Goal: Transaction & Acquisition: Purchase product/service

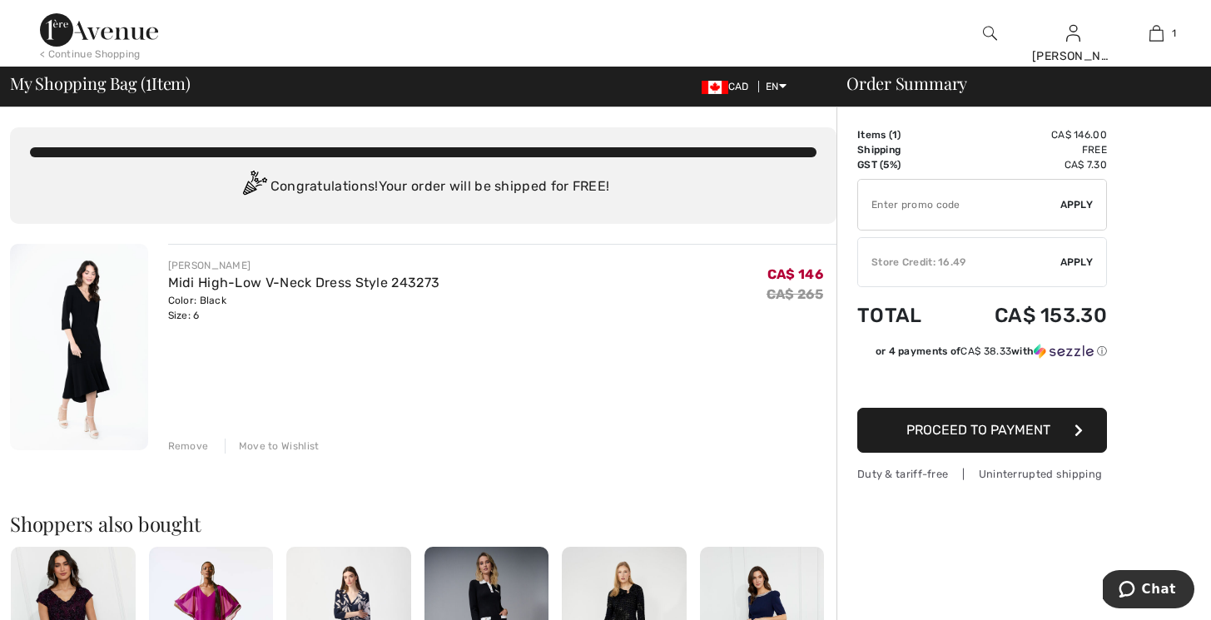
click at [904, 194] on input "TEXT" at bounding box center [959, 205] width 202 height 50
click at [1079, 201] on span "Apply" at bounding box center [1076, 204] width 33 height 15
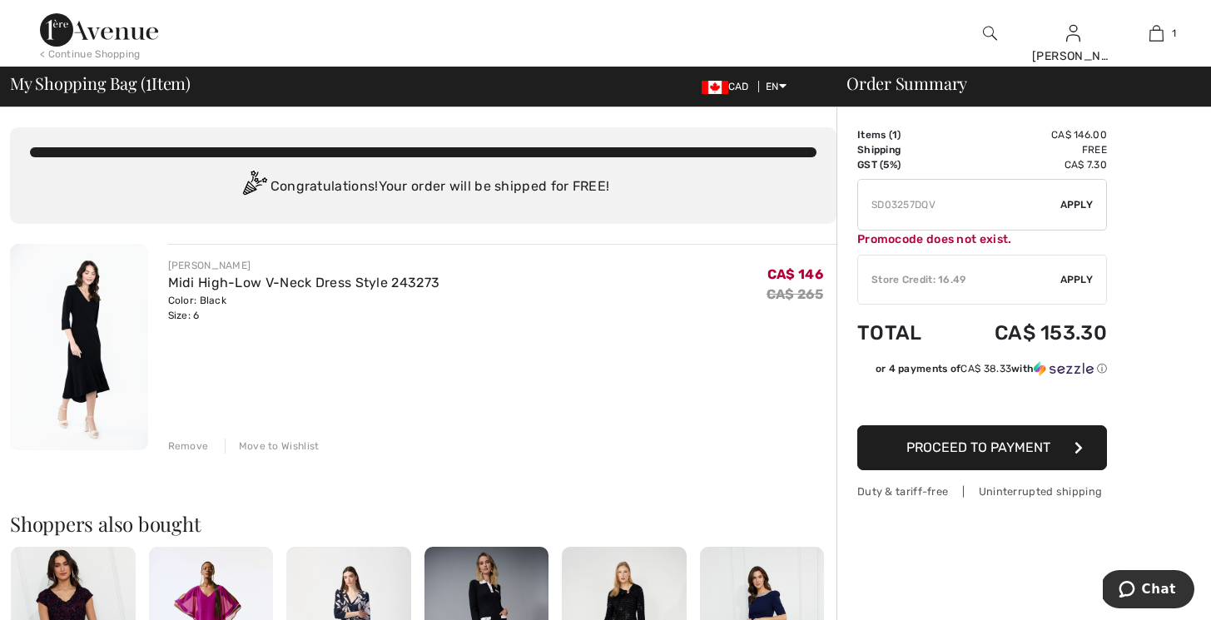
drag, startPoint x: 939, startPoint y: 201, endPoint x: 858, endPoint y: 211, distance: 81.4
click at [858, 211] on input "TEXT" at bounding box center [959, 205] width 202 height 50
type input "SD03257DQ"
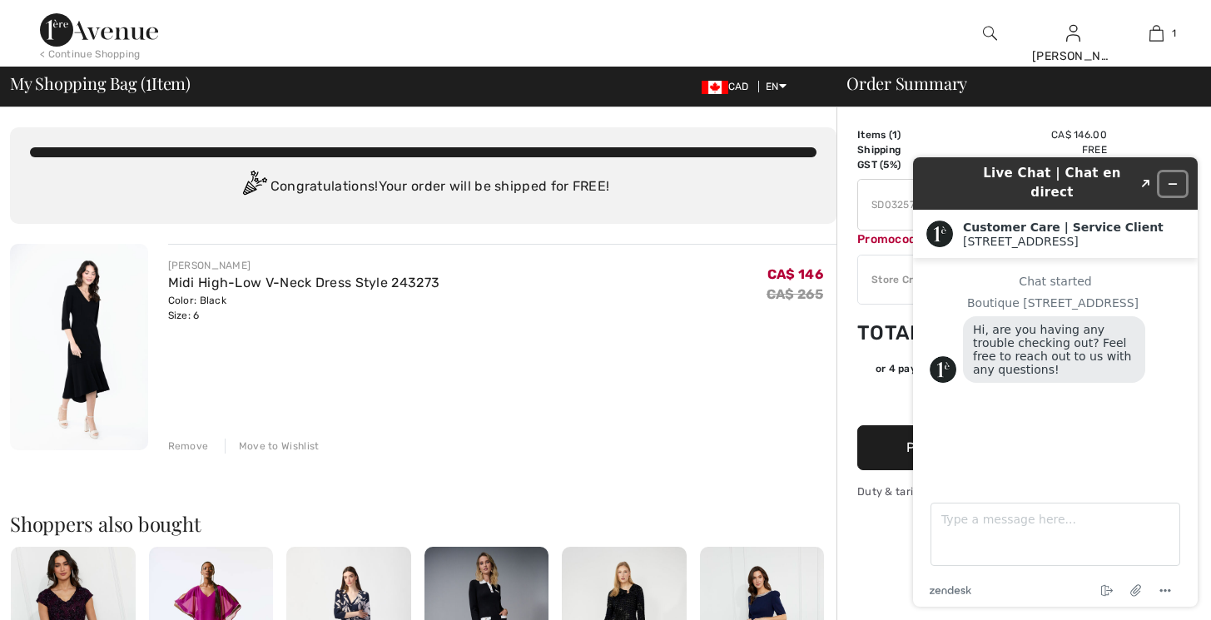
click at [1171, 178] on icon "Minimize widget" at bounding box center [1173, 184] width 12 height 12
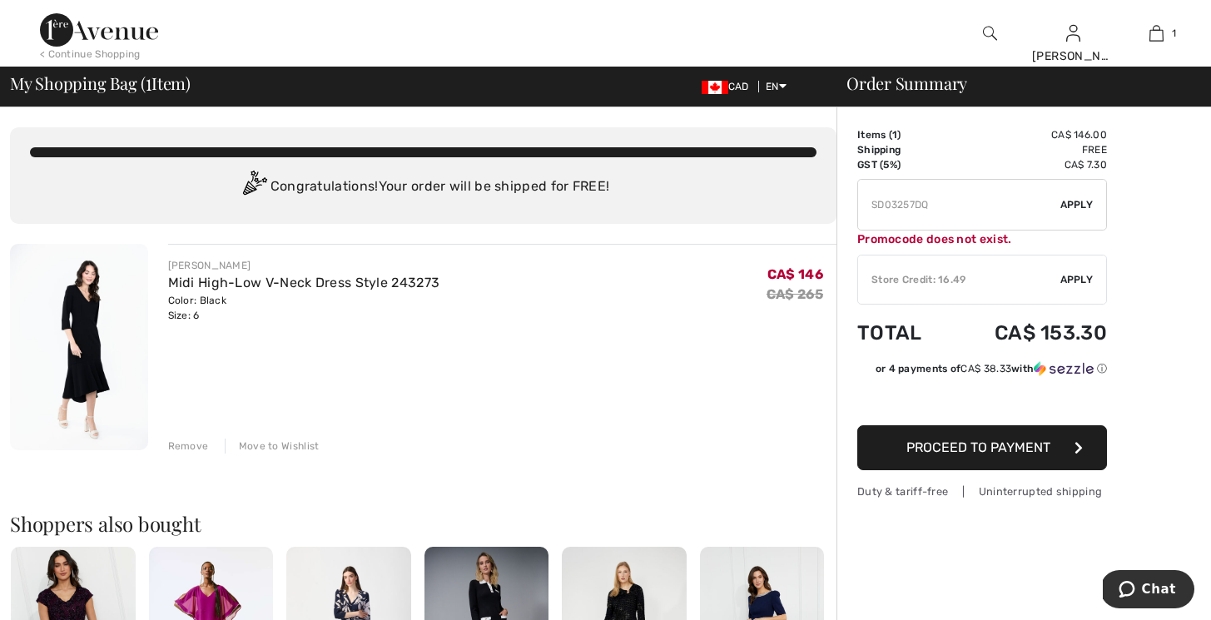
click at [940, 203] on input "TEXT" at bounding box center [959, 205] width 202 height 50
paste input "SK4LSST9"
type input "SK4LSST9"
click at [1081, 201] on span "Apply" at bounding box center [1076, 204] width 33 height 15
click at [1081, 277] on span "Apply" at bounding box center [1076, 279] width 33 height 15
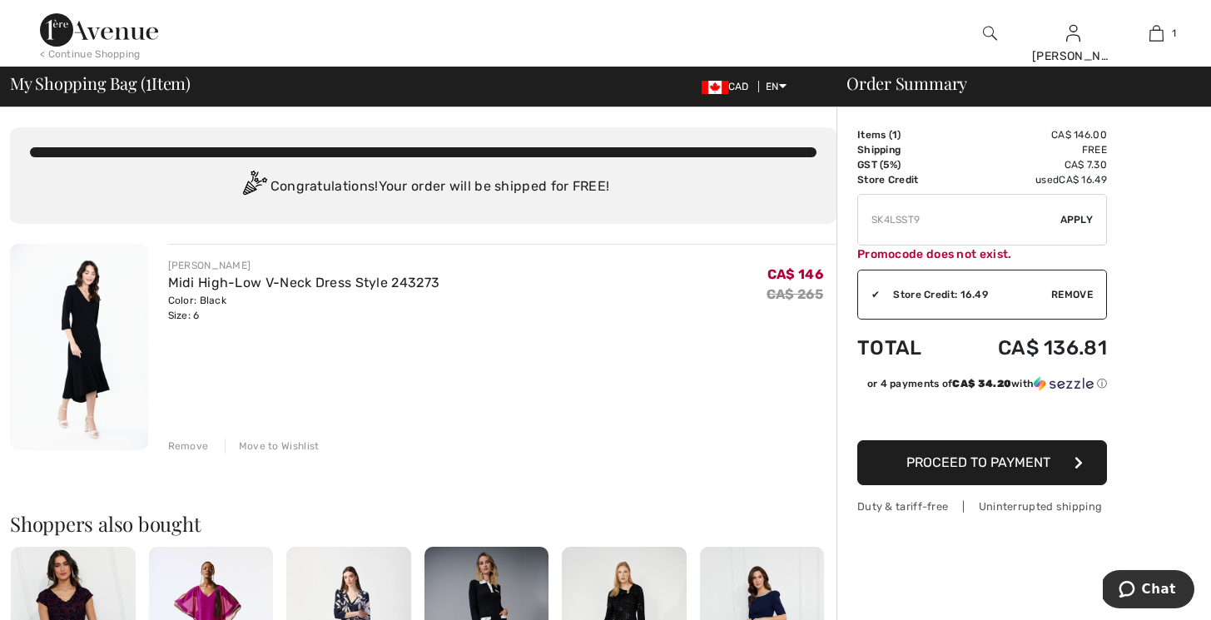
click at [1027, 464] on span "Proceed to Payment" at bounding box center [978, 462] width 144 height 16
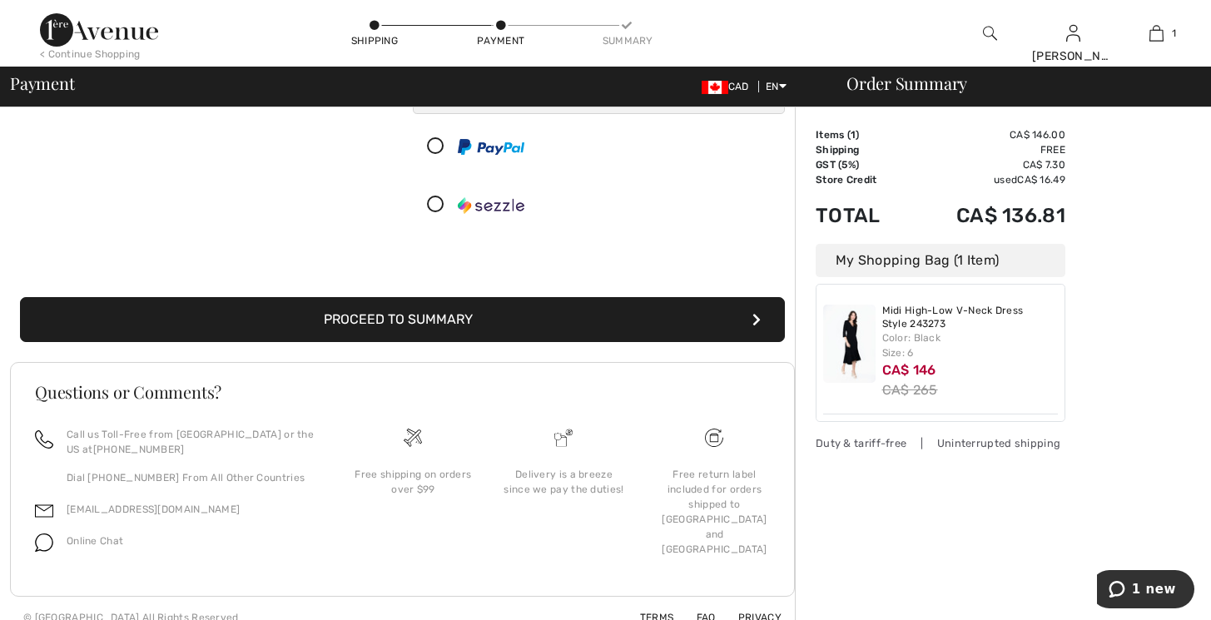
scroll to position [249, 0]
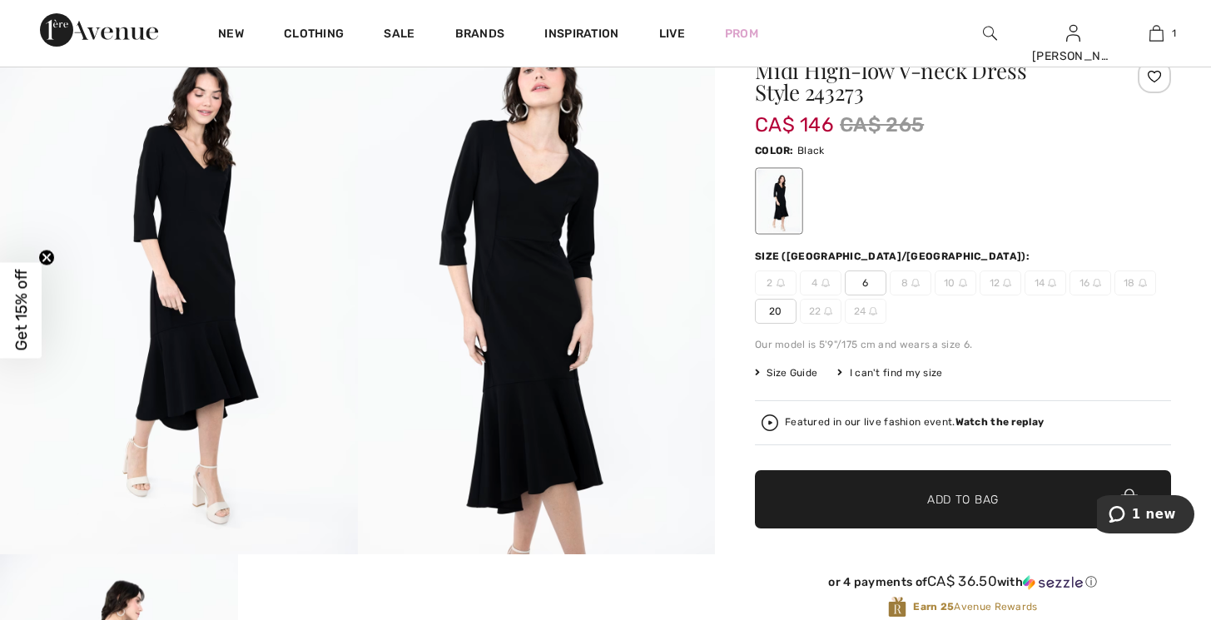
scroll to position [80, 0]
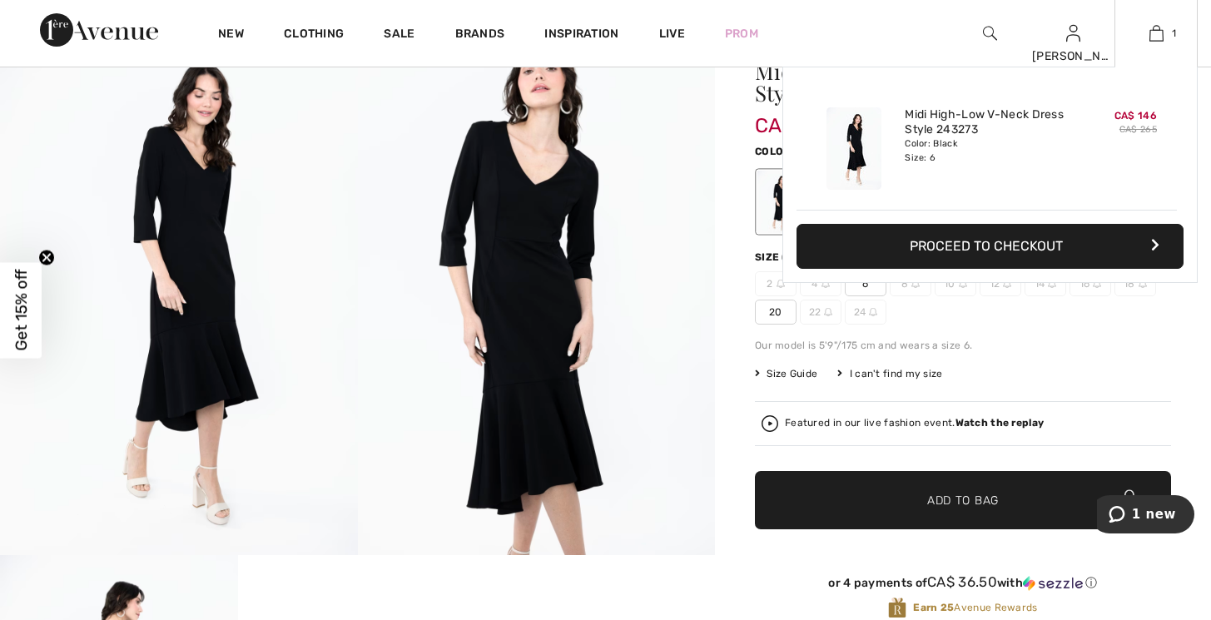
click at [1069, 241] on button "Proceed to Checkout" at bounding box center [989, 246] width 387 height 45
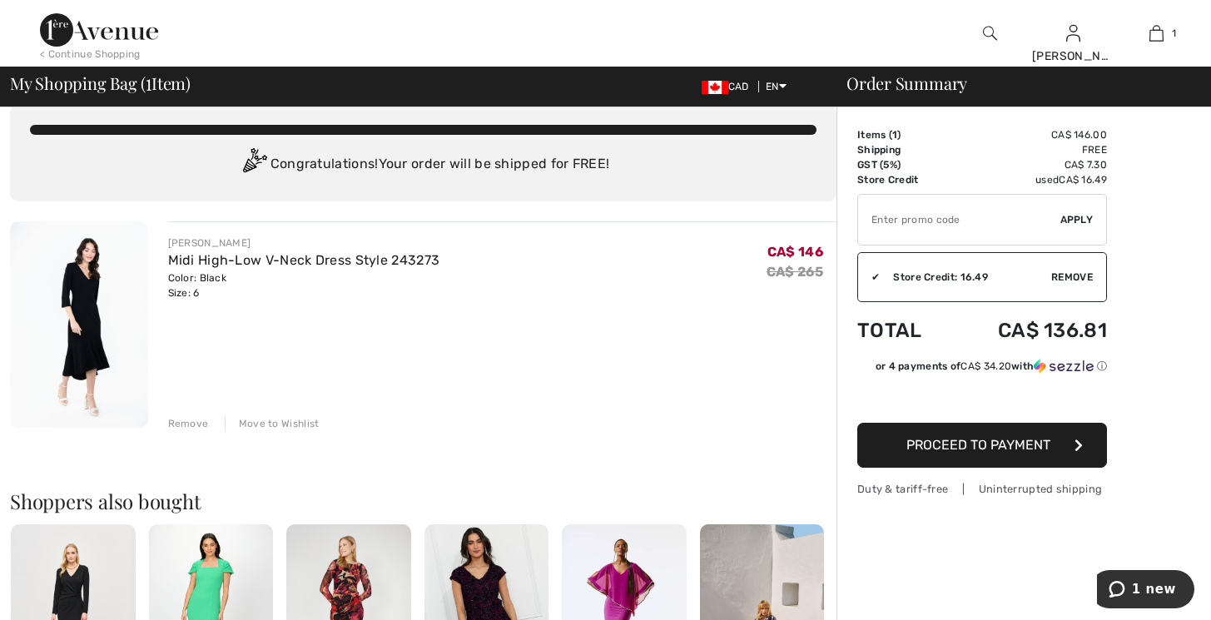
scroll to position [24, 0]
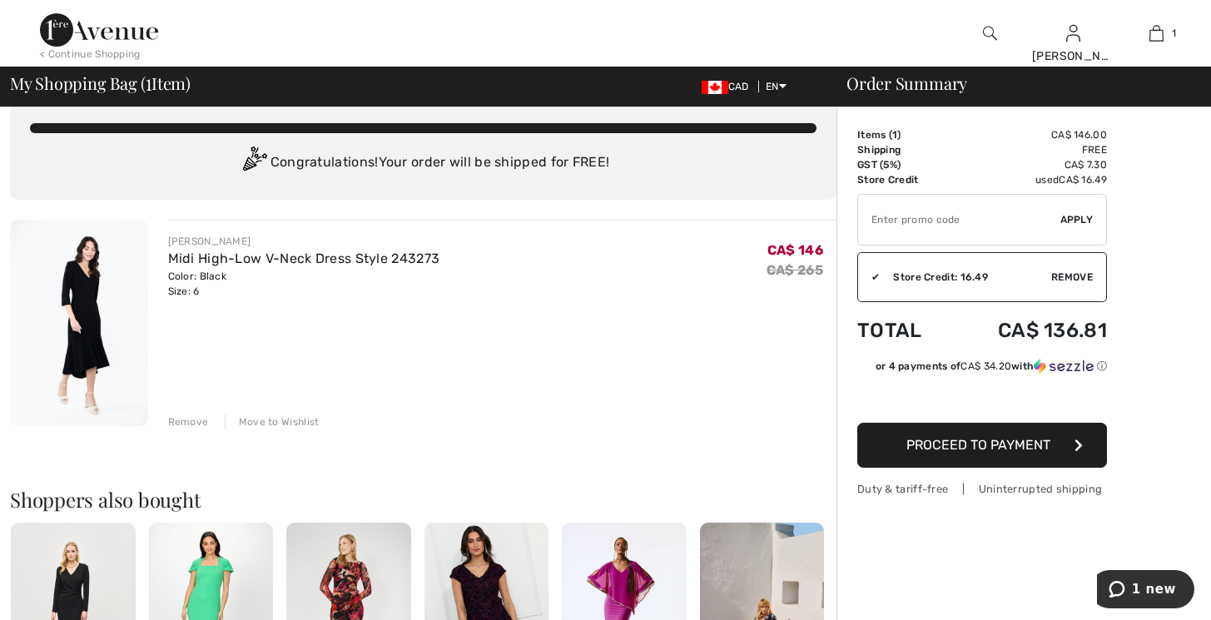
click at [1015, 448] on span "Proceed to Payment" at bounding box center [978, 445] width 144 height 16
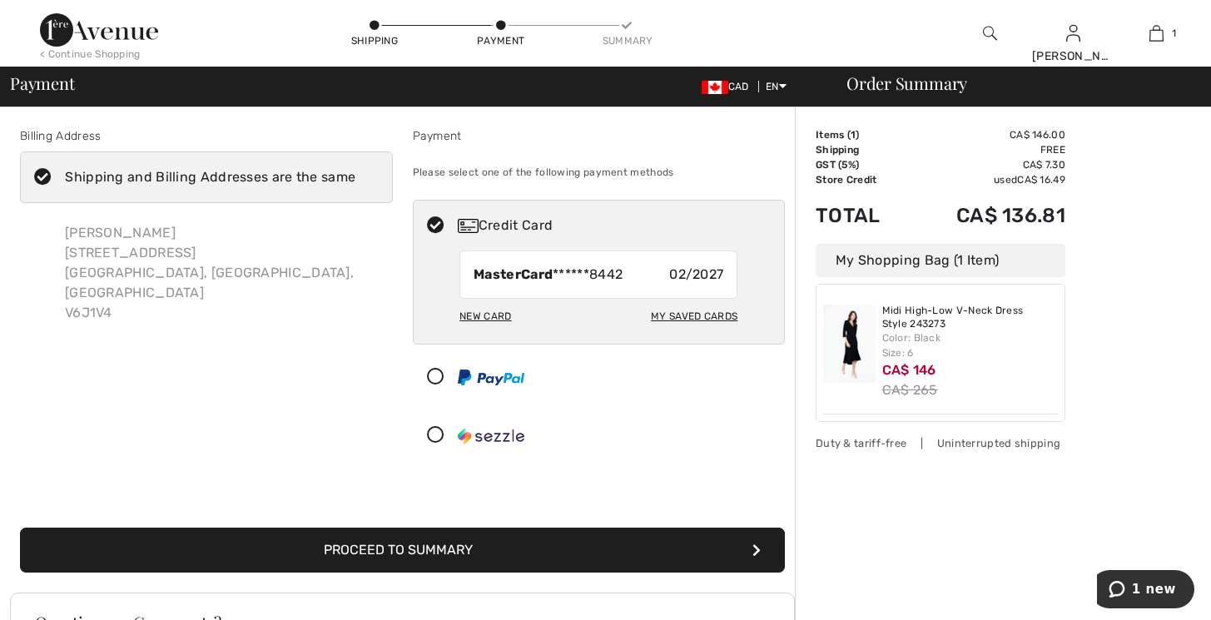
click at [756, 546] on icon "submit" at bounding box center [756, 549] width 8 height 13
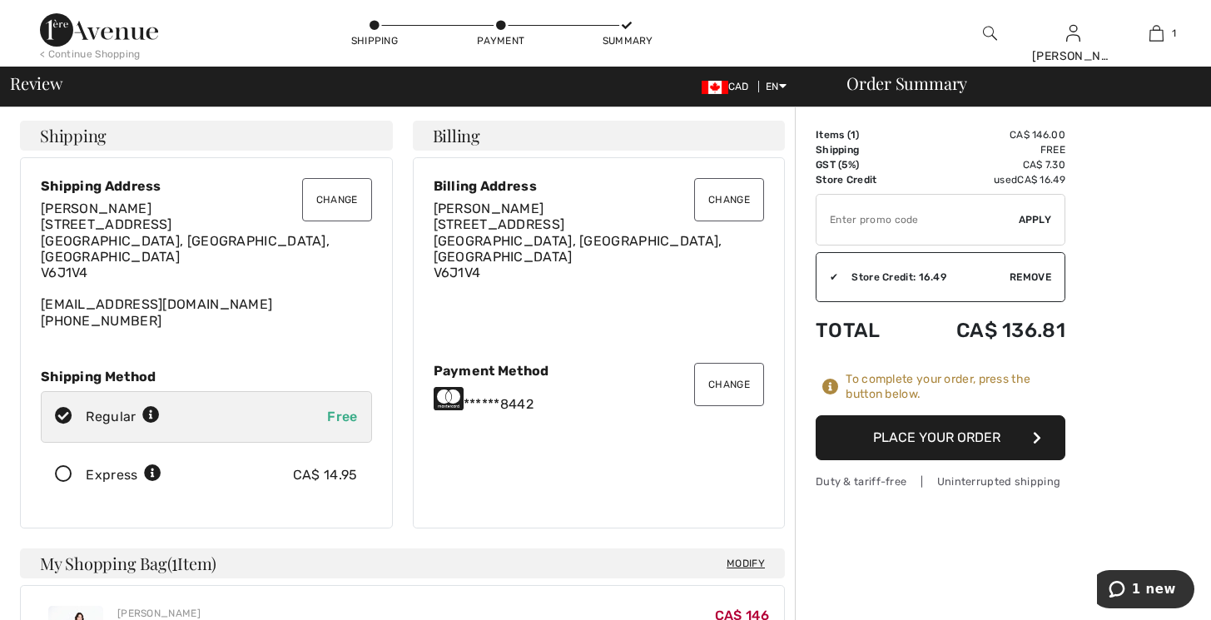
click at [989, 434] on button "Place Your Order" at bounding box center [941, 437] width 250 height 45
